Goal: Task Accomplishment & Management: Use online tool/utility

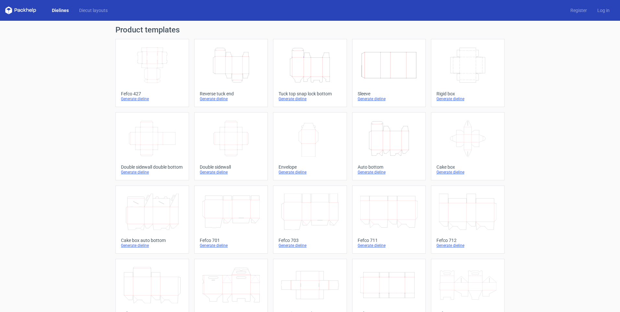
click at [407, 68] on icon "Width Depth Height" at bounding box center [388, 65] width 57 height 36
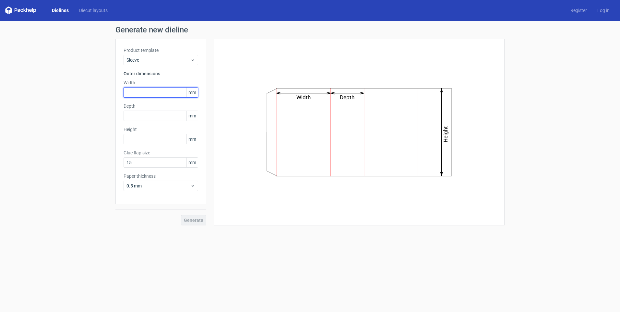
click at [139, 91] on input "text" at bounding box center [161, 92] width 75 height 10
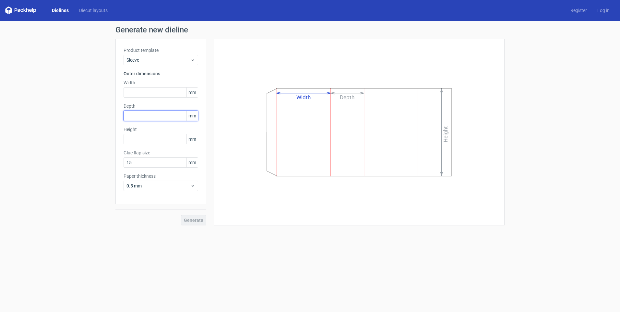
click at [136, 115] on input "text" at bounding box center [161, 116] width 75 height 10
type input "62"
type input "212"
click at [143, 141] on input "text" at bounding box center [161, 139] width 75 height 10
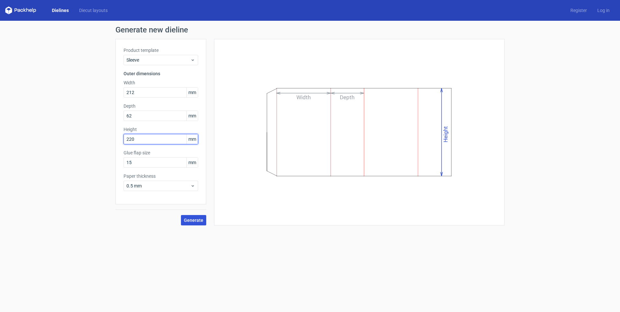
type input "220"
click at [202, 220] on span "Generate" at bounding box center [193, 220] width 19 height 5
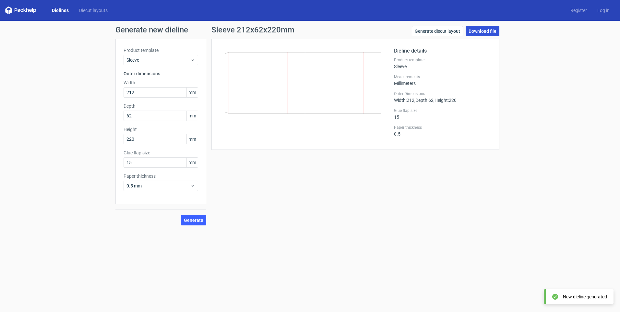
click at [479, 30] on link "Download file" at bounding box center [483, 31] width 34 height 10
